Goal: Contribute content

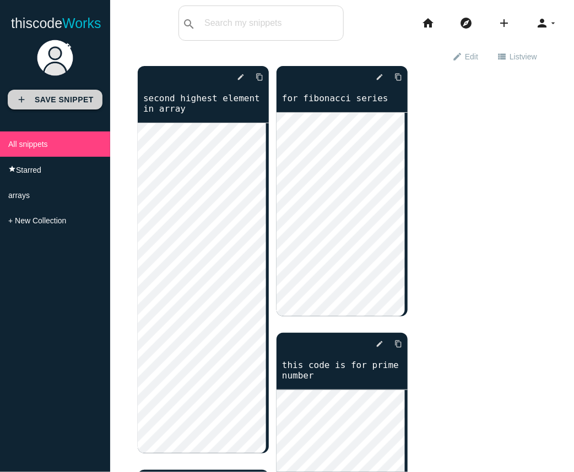
click at [24, 99] on icon "add" at bounding box center [22, 100] width 10 height 20
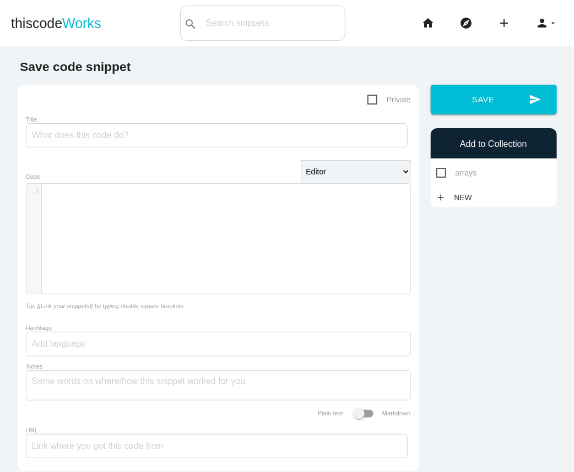
type textarea "​"
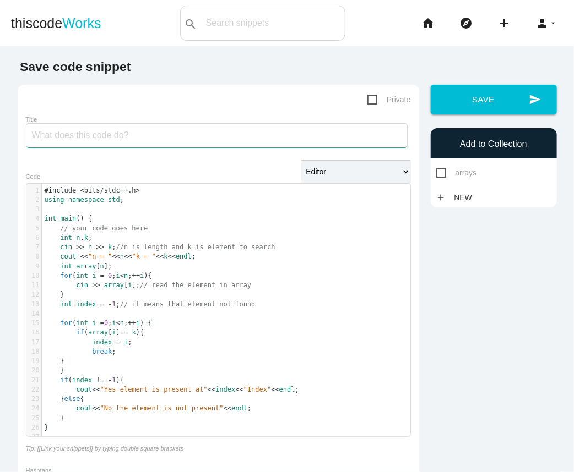
click at [74, 133] on input "Title" at bounding box center [216, 135] width 381 height 24
type input "linear searching"
click at [436, 172] on span "arrays" at bounding box center [456, 173] width 41 height 14
click at [436, 172] on input "arrays" at bounding box center [439, 169] width 7 height 7
checkbox input "true"
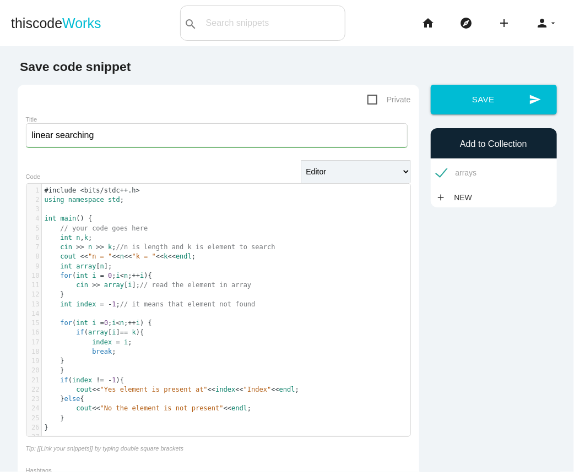
click at [370, 101] on span "Private" at bounding box center [388, 100] width 43 height 14
click at [370, 100] on input "Private" at bounding box center [370, 96] width 7 height 7
checkbox input "true"
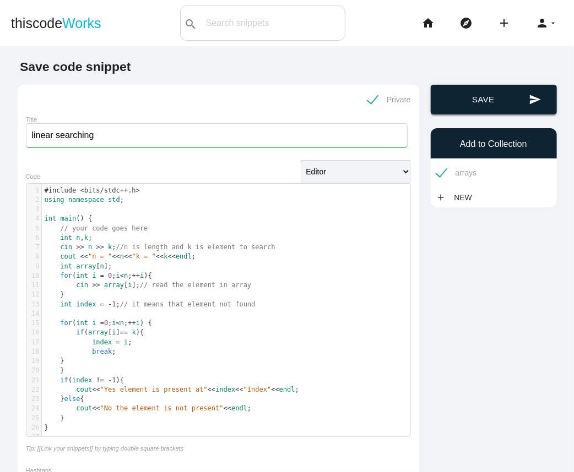
click at [489, 102] on button "send Save" at bounding box center [493, 100] width 126 height 30
